Goal: Consume media (video, audio)

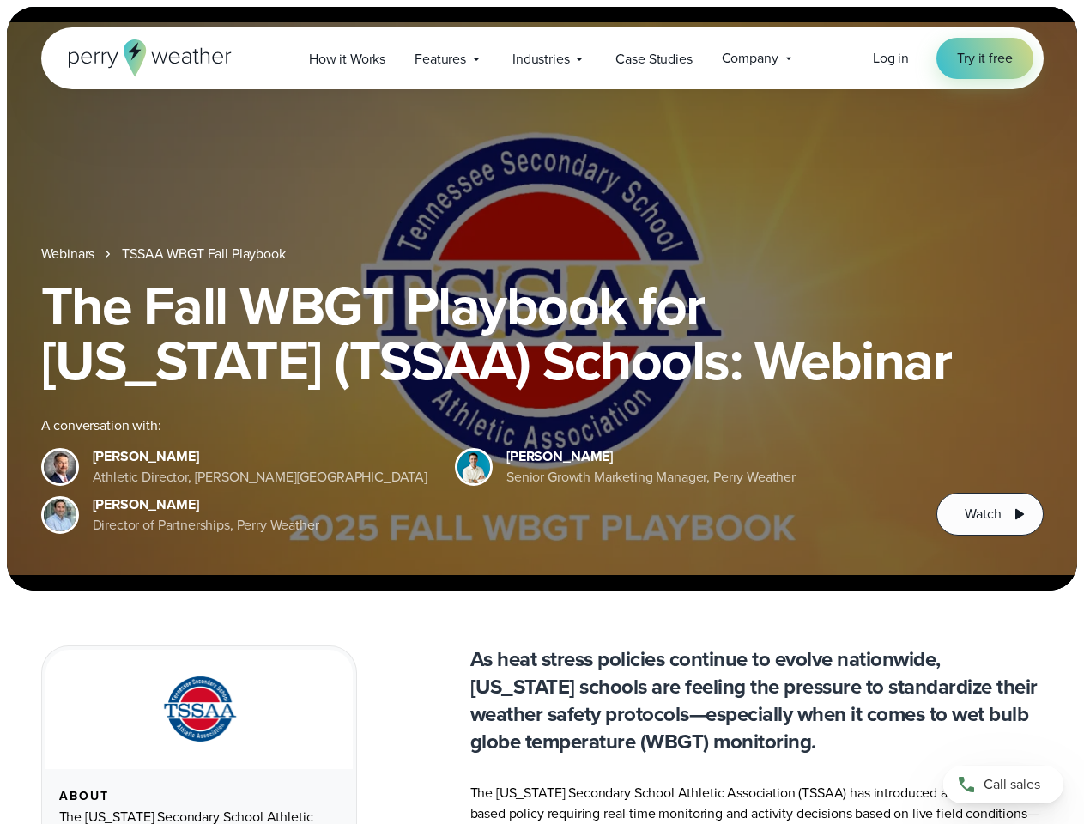
click at [542, 412] on div "The Fall WBGT Playbook for [US_STATE] (TSSAA) Schools: Webinar A conversation w…" at bounding box center [542, 407] width 1003 height 258
click at [542, 58] on span "Industries" at bounding box center [541, 59] width 57 height 21
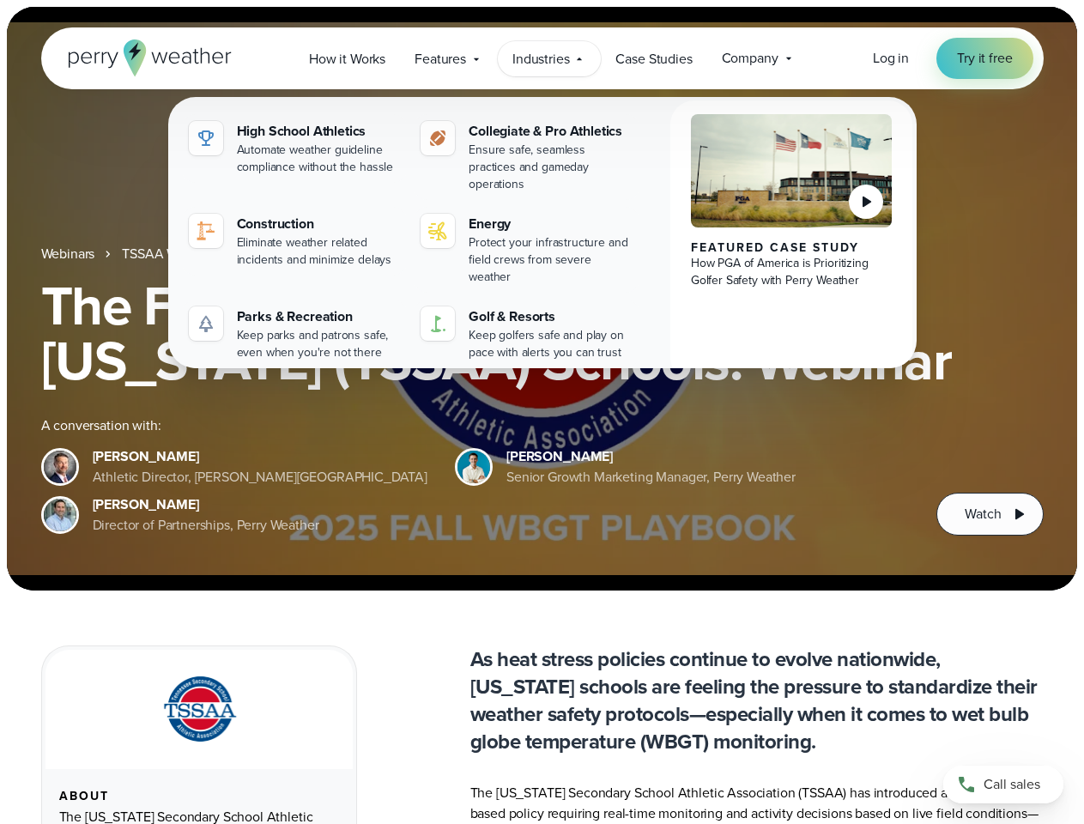
click at [542, 299] on h1 "The Fall WBGT Playbook for [US_STATE] (TSSAA) Schools: Webinar" at bounding box center [542, 333] width 1003 height 110
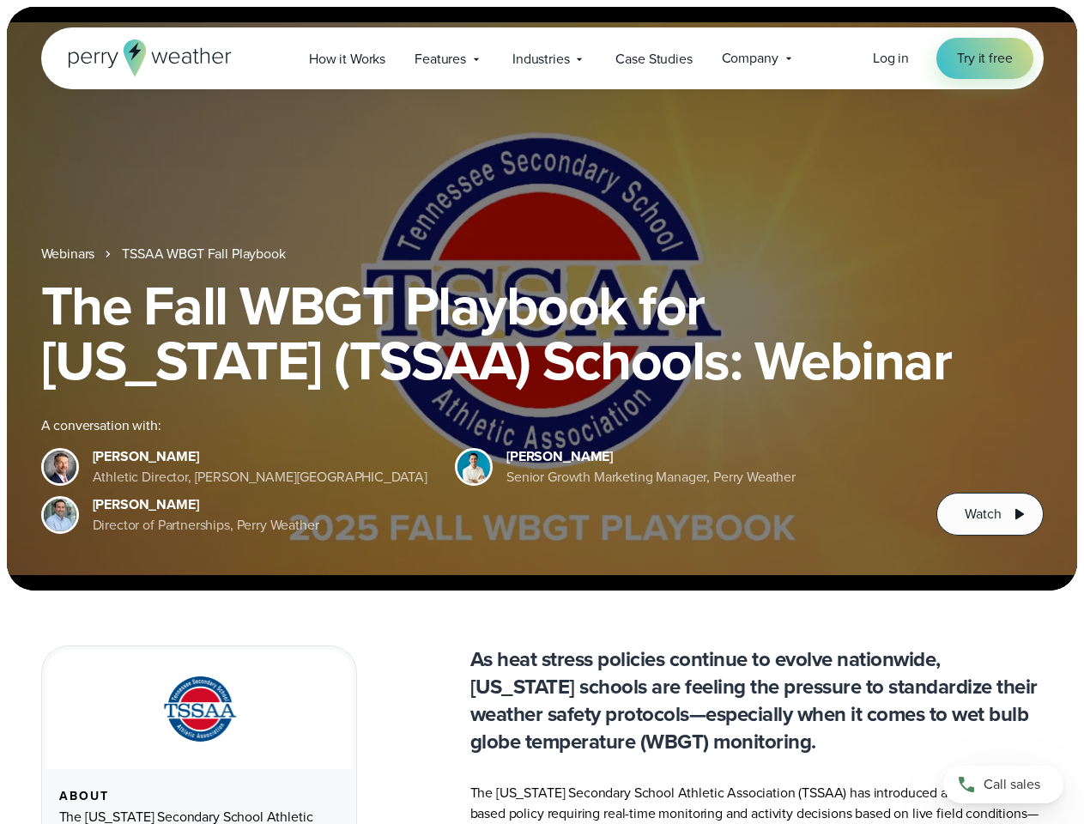
click at [205, 254] on link "TSSAA WBGT Fall Playbook" at bounding box center [203, 254] width 163 height 21
click at [990, 514] on span "Watch" at bounding box center [983, 514] width 36 height 21
